Goal: Book appointment/travel/reservation

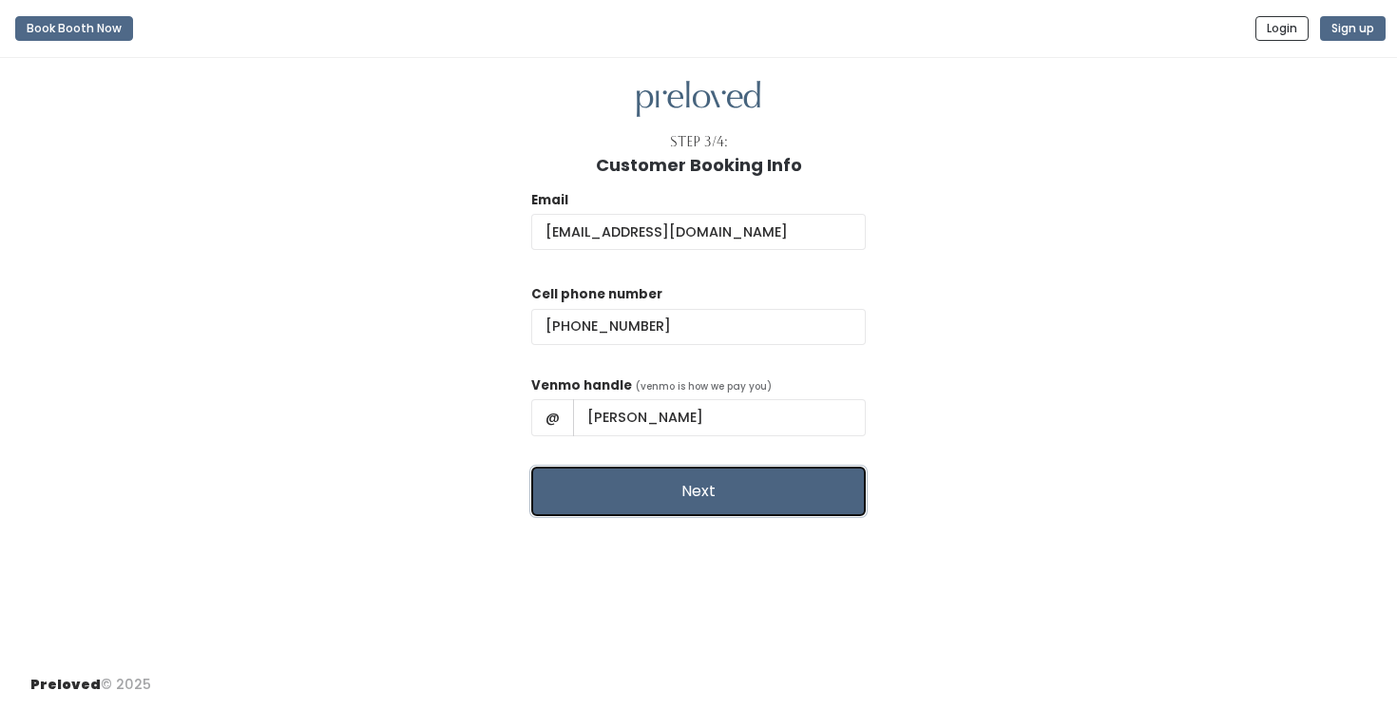
click at [679, 508] on button "Next" at bounding box center [698, 491] width 335 height 49
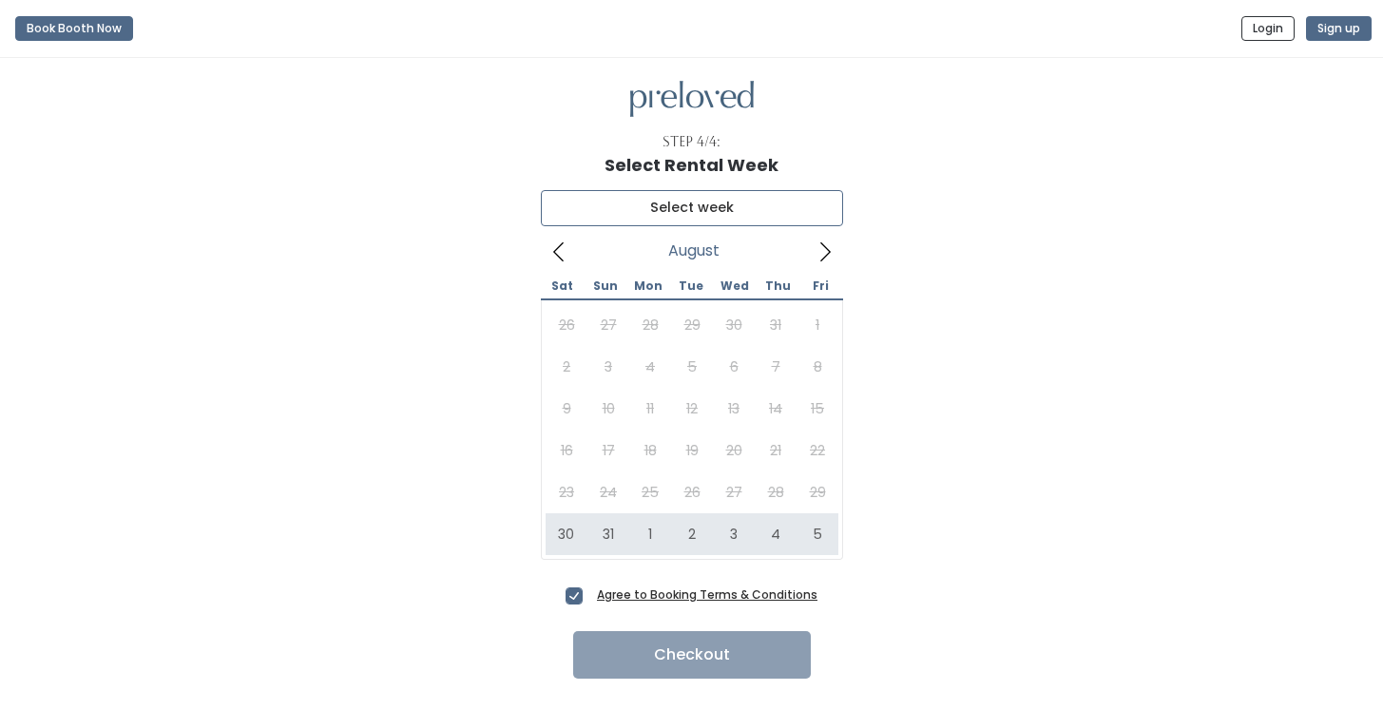
type input "August 30 to September 5"
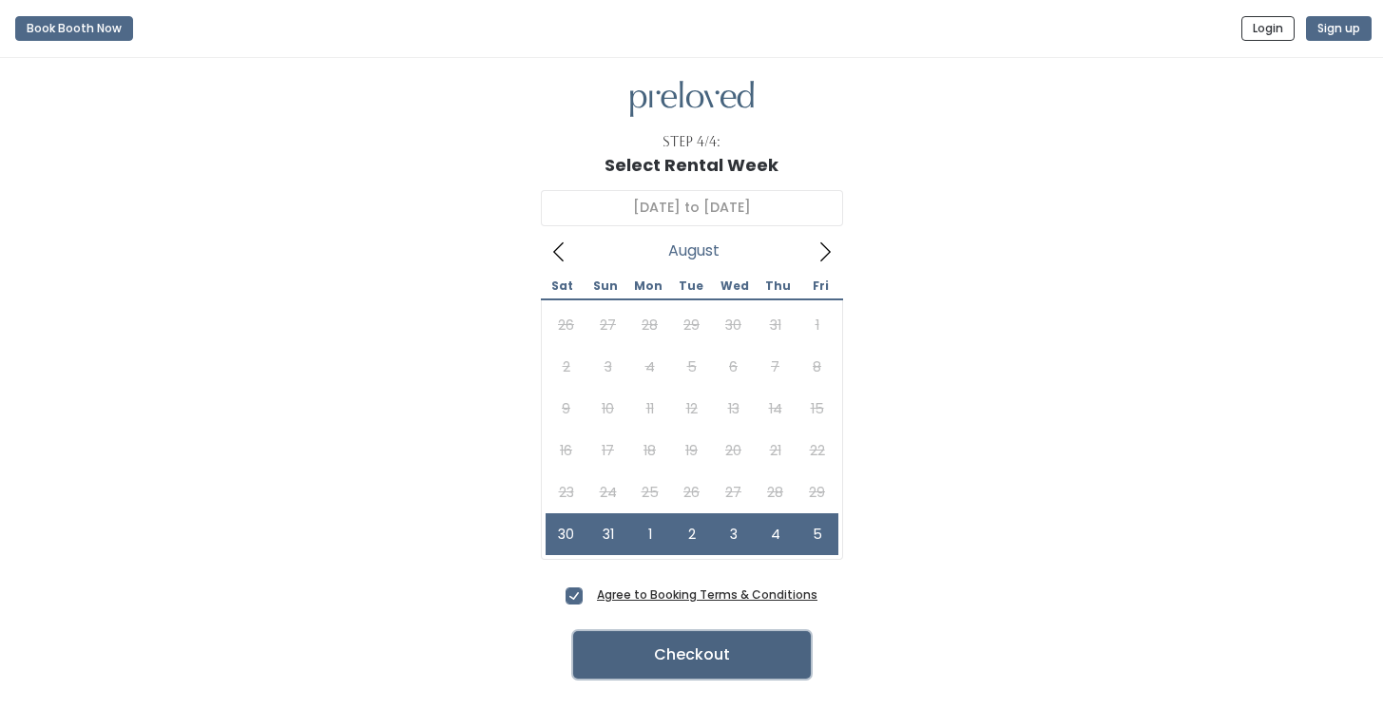
click at [659, 642] on button "Checkout" at bounding box center [692, 655] width 238 height 48
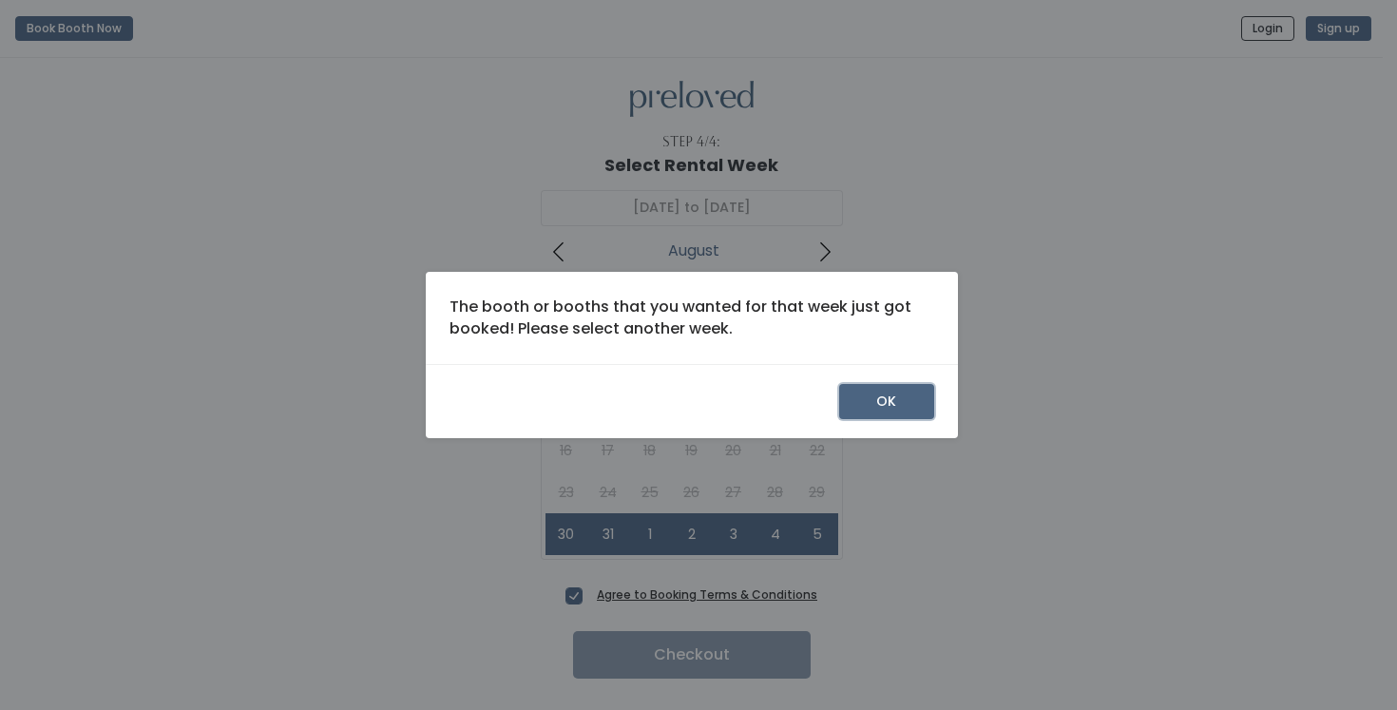
click at [862, 390] on button "OK" at bounding box center [886, 402] width 95 height 36
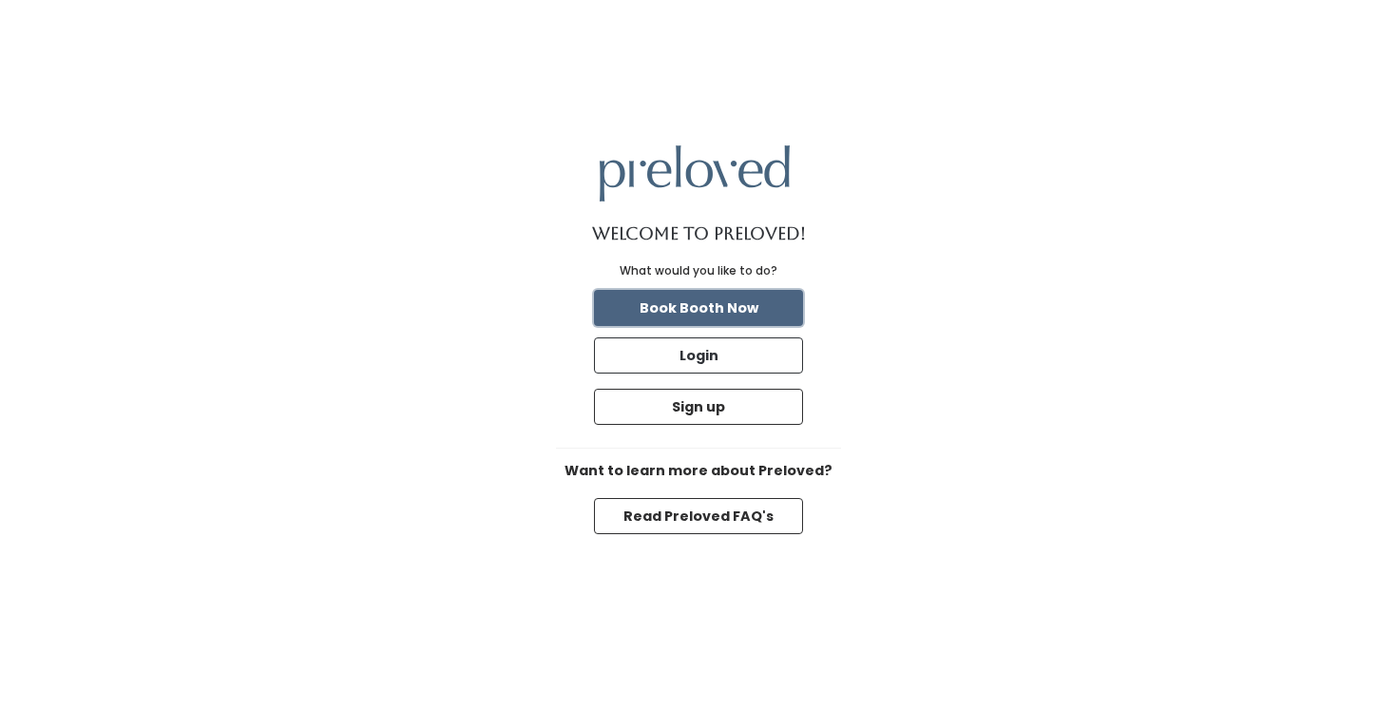
click at [716, 306] on button "Book Booth Now" at bounding box center [698, 308] width 209 height 36
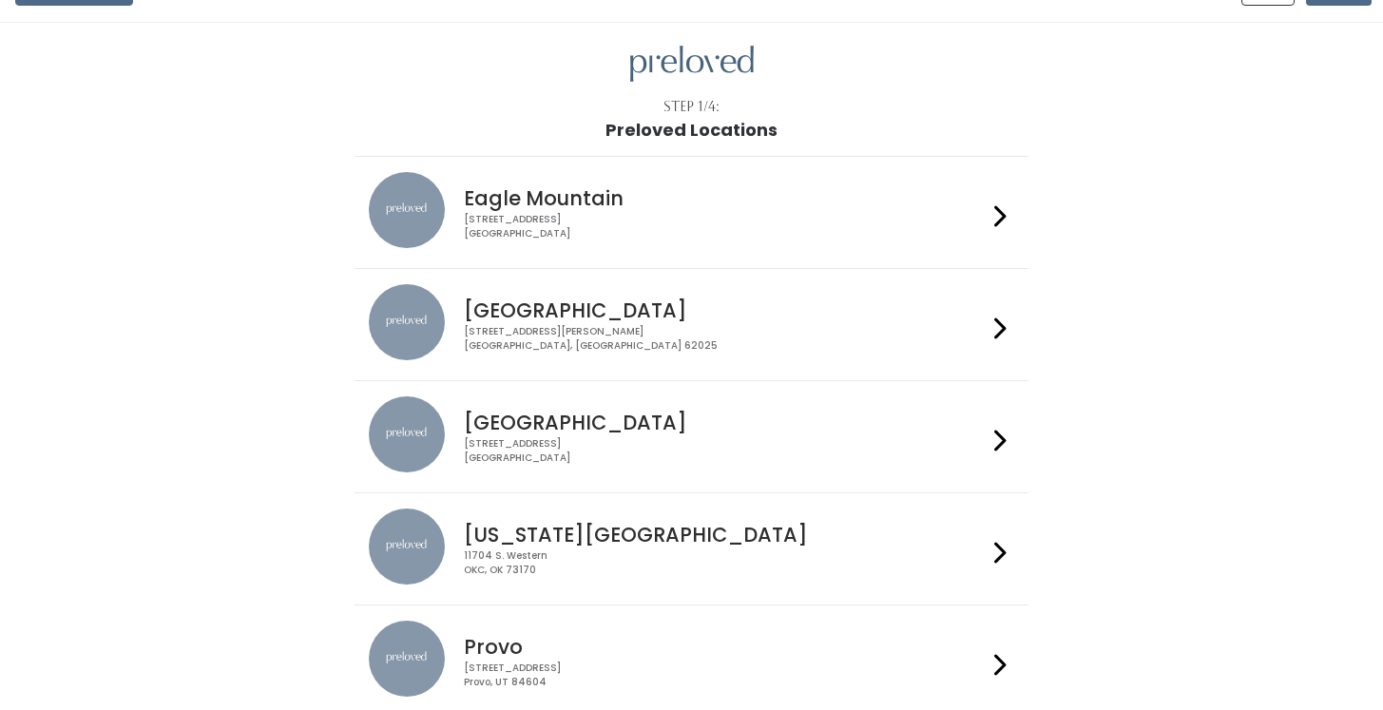
scroll to position [35, 0]
click at [524, 432] on h4 "Houston" at bounding box center [725, 422] width 523 height 22
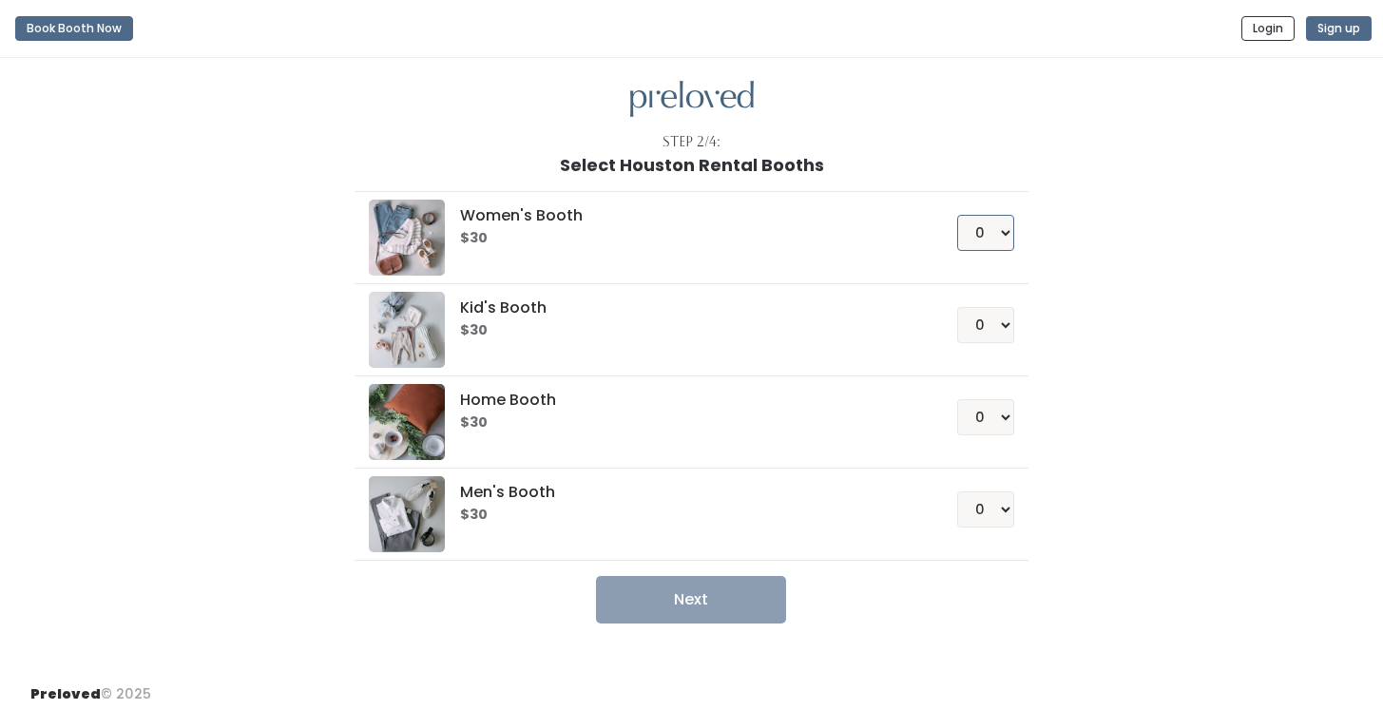
click at [987, 235] on select "0 1 2 3 4" at bounding box center [985, 233] width 57 height 36
select select "1"
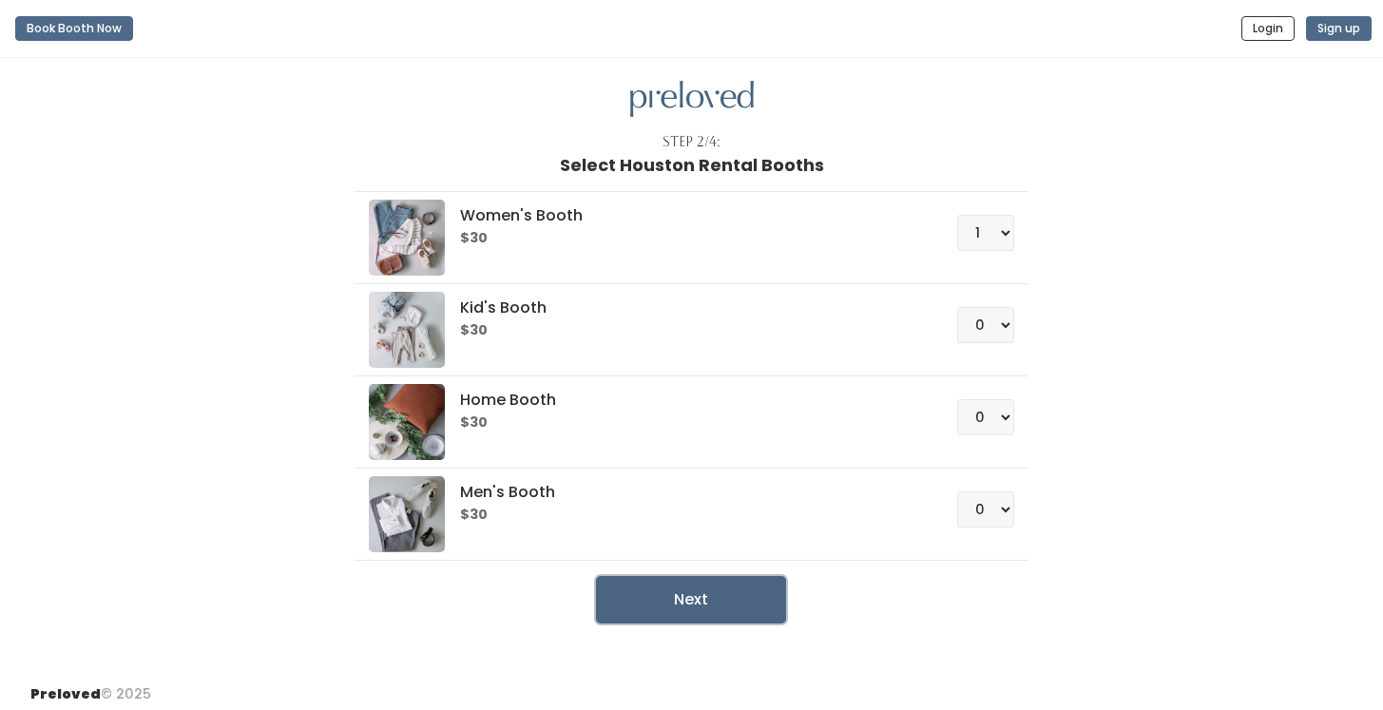
click at [751, 592] on button "Next" at bounding box center [691, 600] width 190 height 48
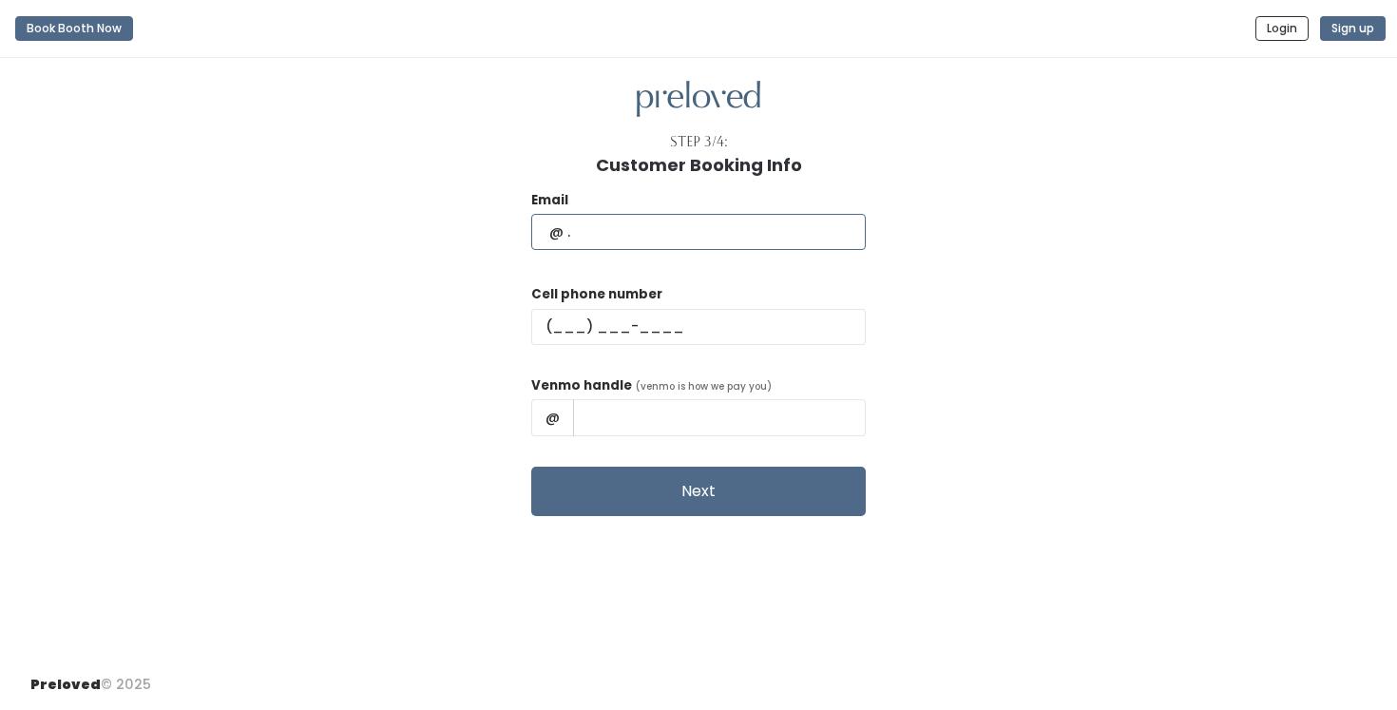
click at [728, 244] on input "text" at bounding box center [698, 232] width 335 height 36
type input "debrarempell@gmail.com"
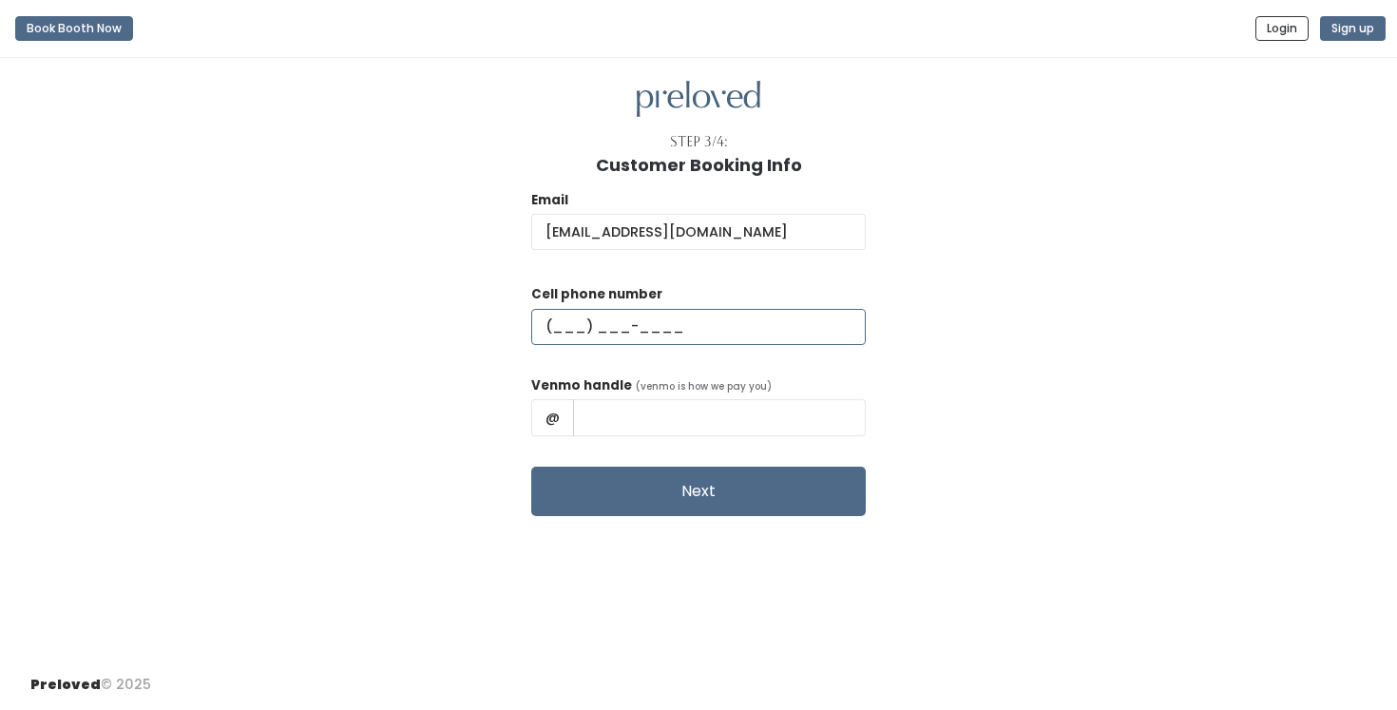
type input "(202) 255-6612"
click at [685, 415] on input "Debra Rempell" at bounding box center [719, 417] width 293 height 36
type input "Debra-Rempell"
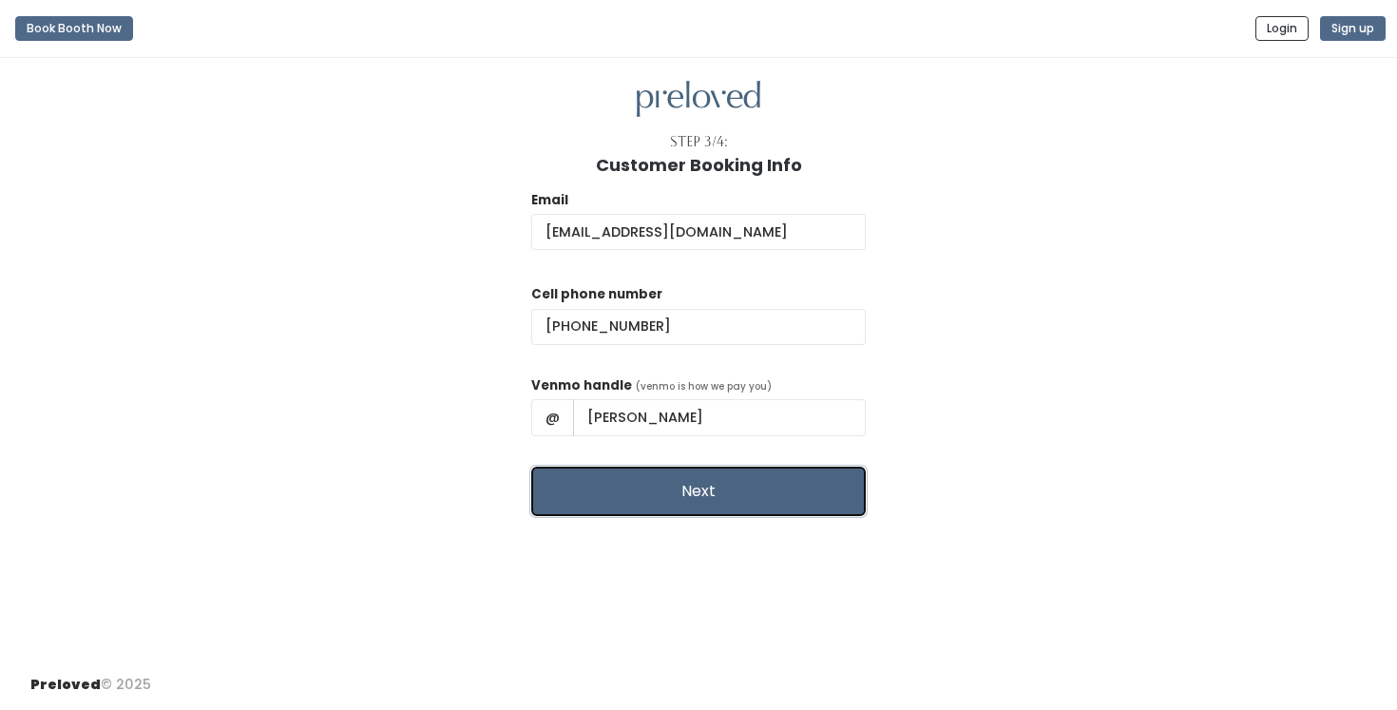
click at [752, 502] on button "Next" at bounding box center [698, 491] width 335 height 49
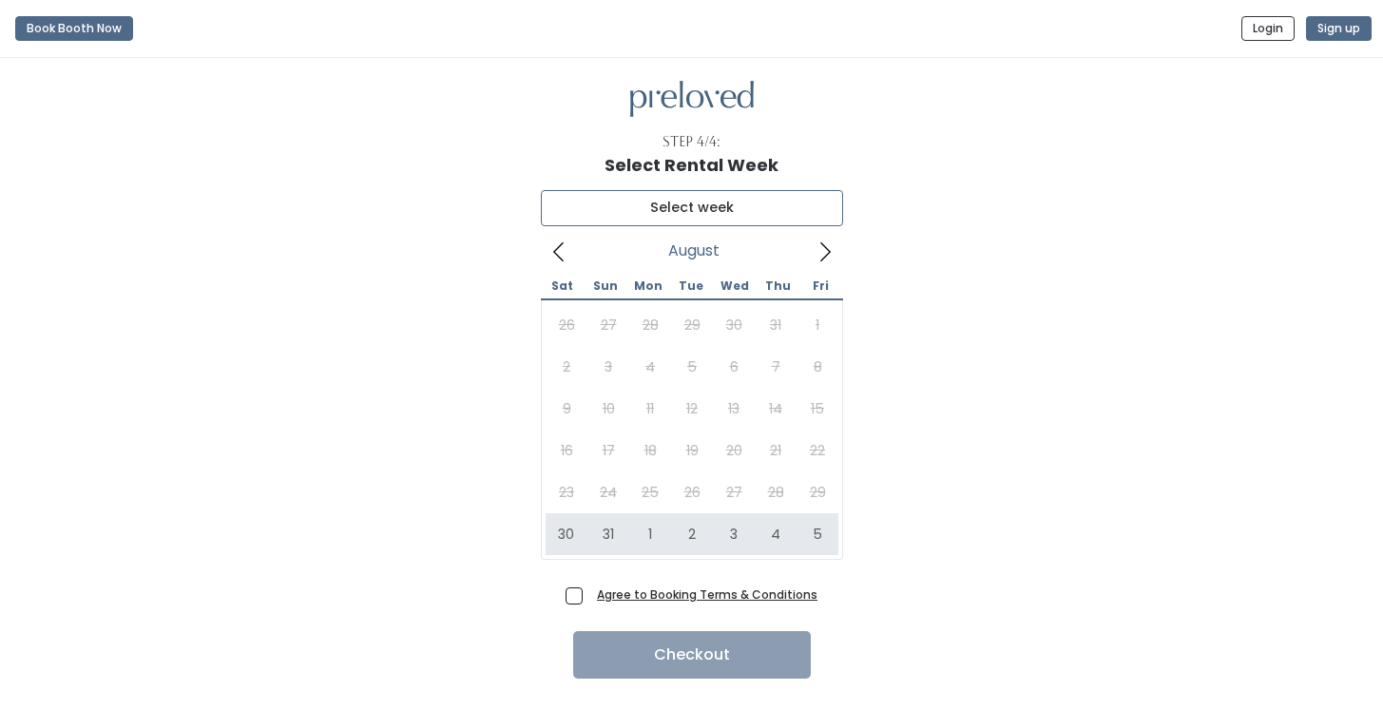
type input "August 30 to September 5"
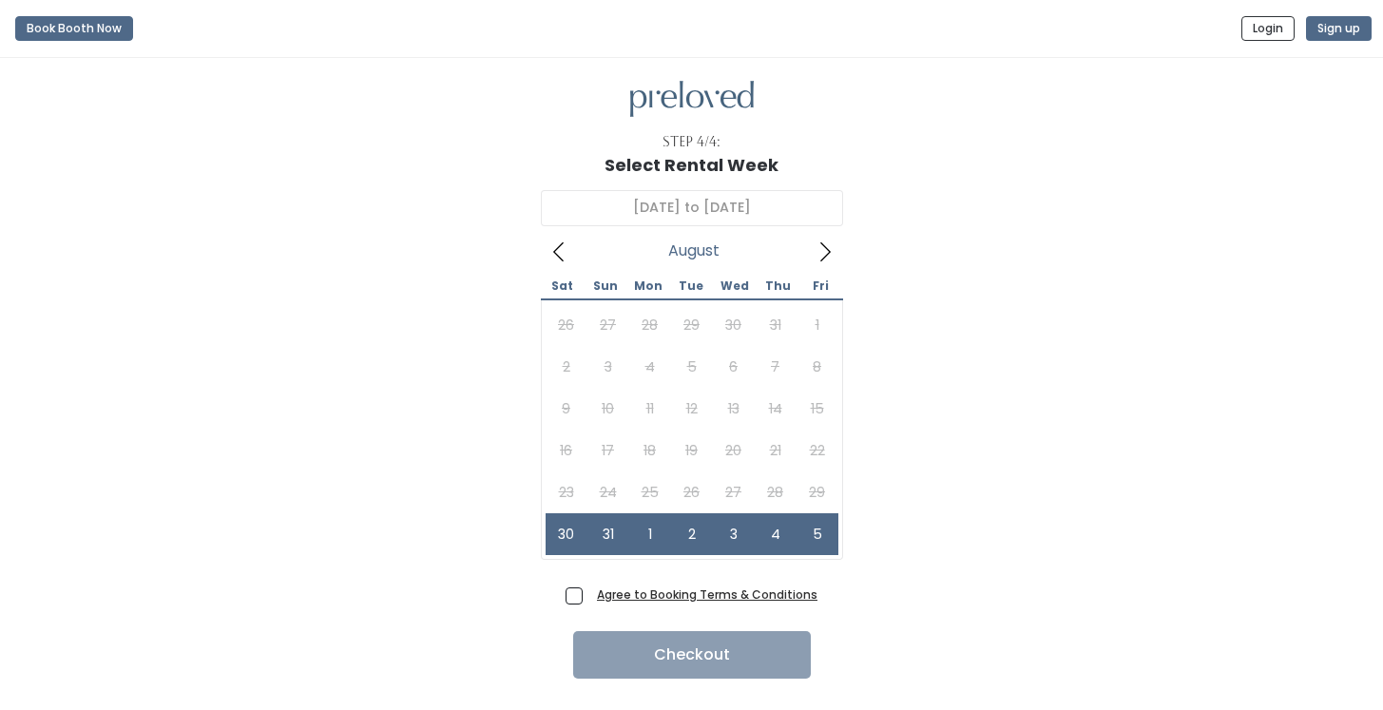
click at [589, 601] on span "Agree to Booking Terms & Conditions" at bounding box center [703, 593] width 228 height 19
click at [589, 597] on input "Agree to Booking Terms & Conditions" at bounding box center [595, 590] width 12 height 12
checkbox input "true"
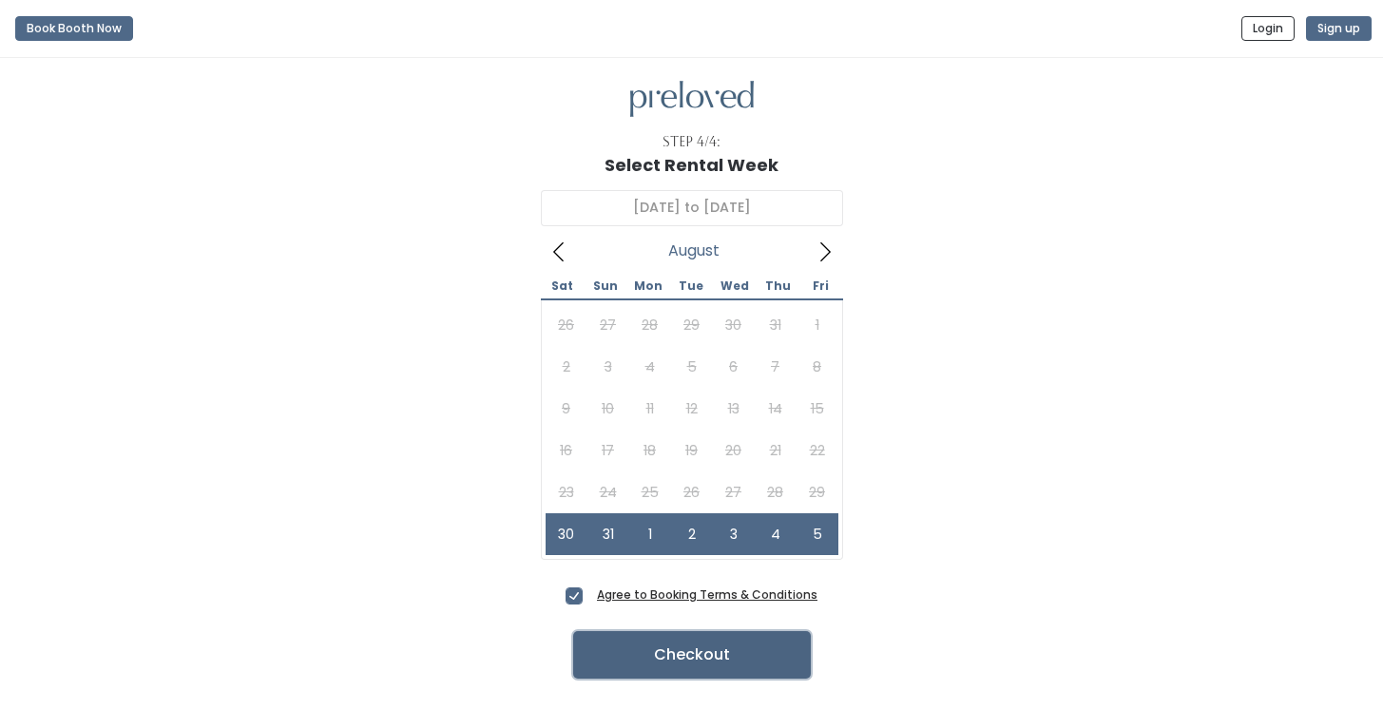
click at [616, 652] on button "Checkout" at bounding box center [692, 655] width 238 height 48
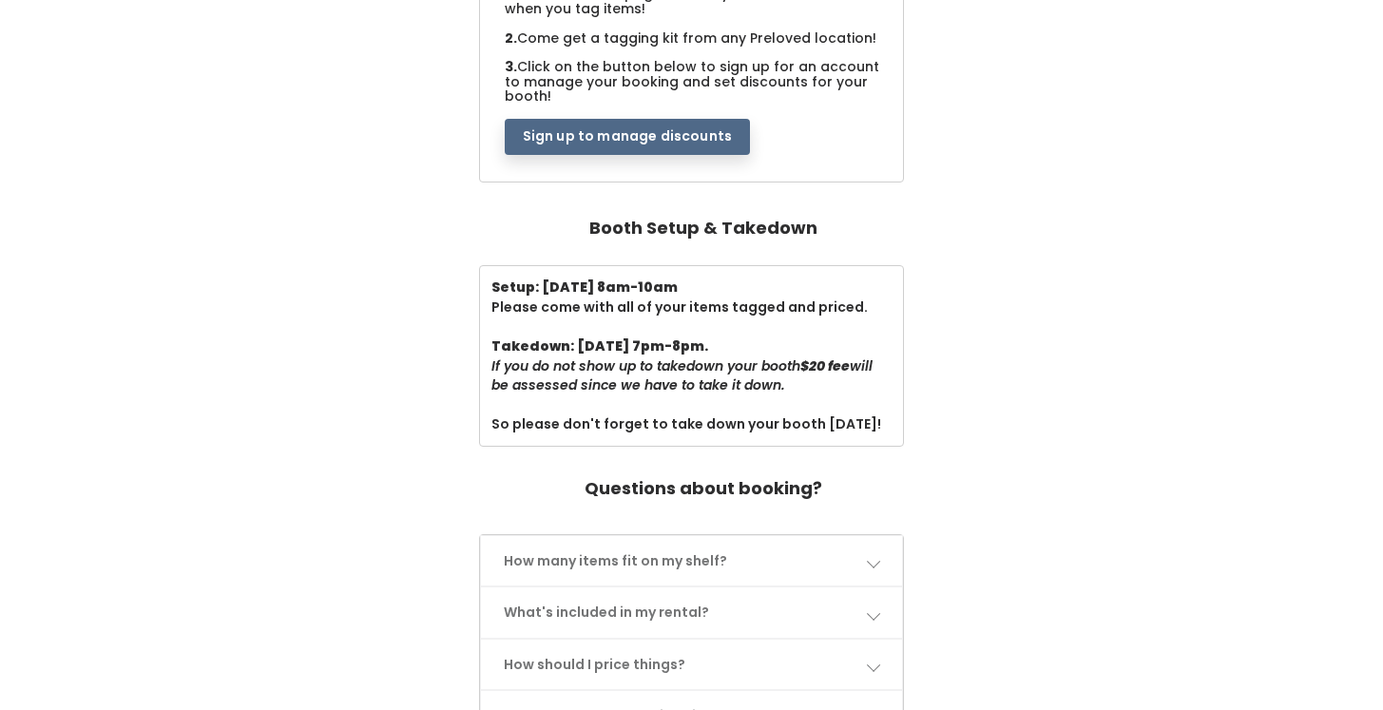
scroll to position [213, 0]
